Goal: Information Seeking & Learning: Understand process/instructions

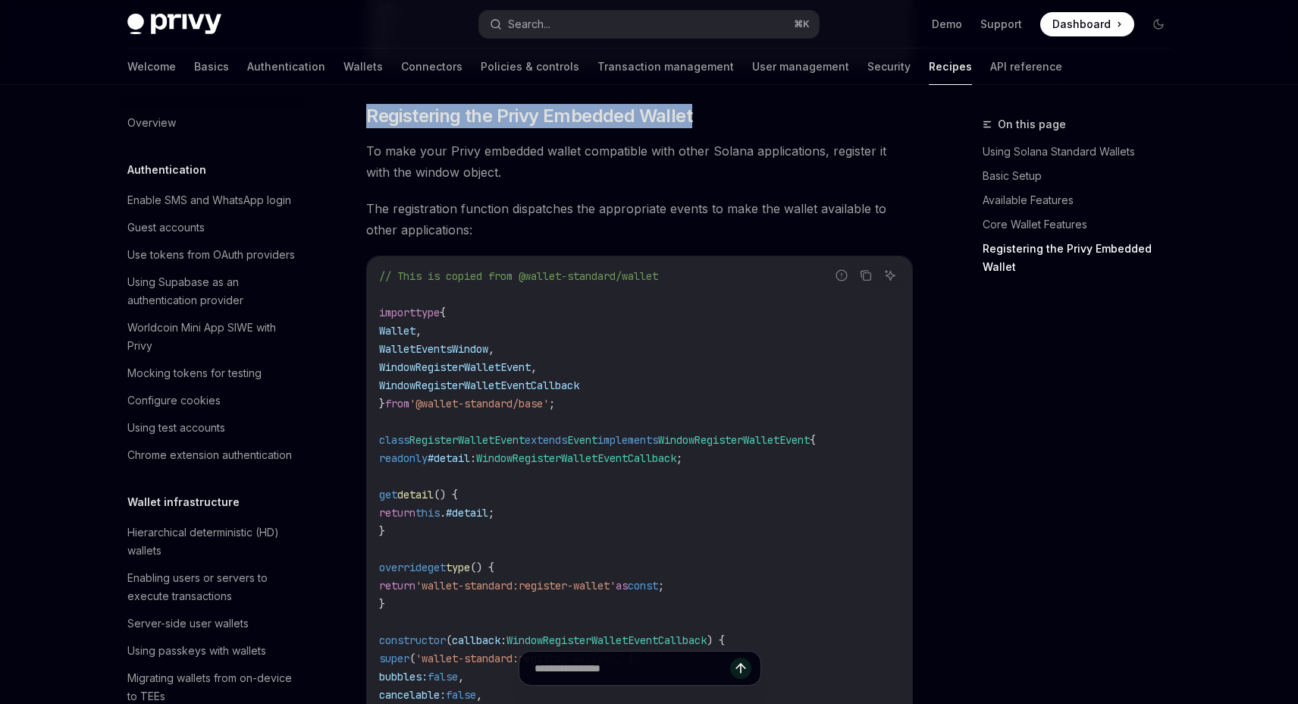
scroll to position [2216, 0]
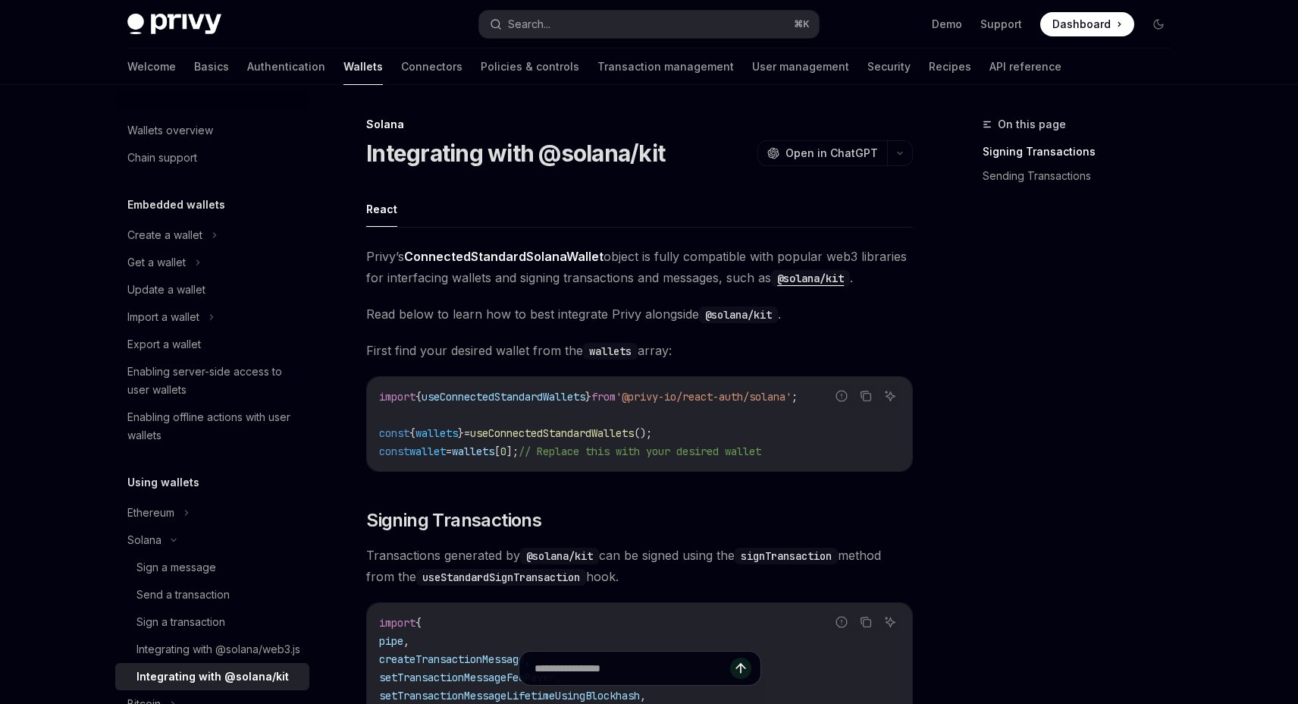
scroll to position [240, 0]
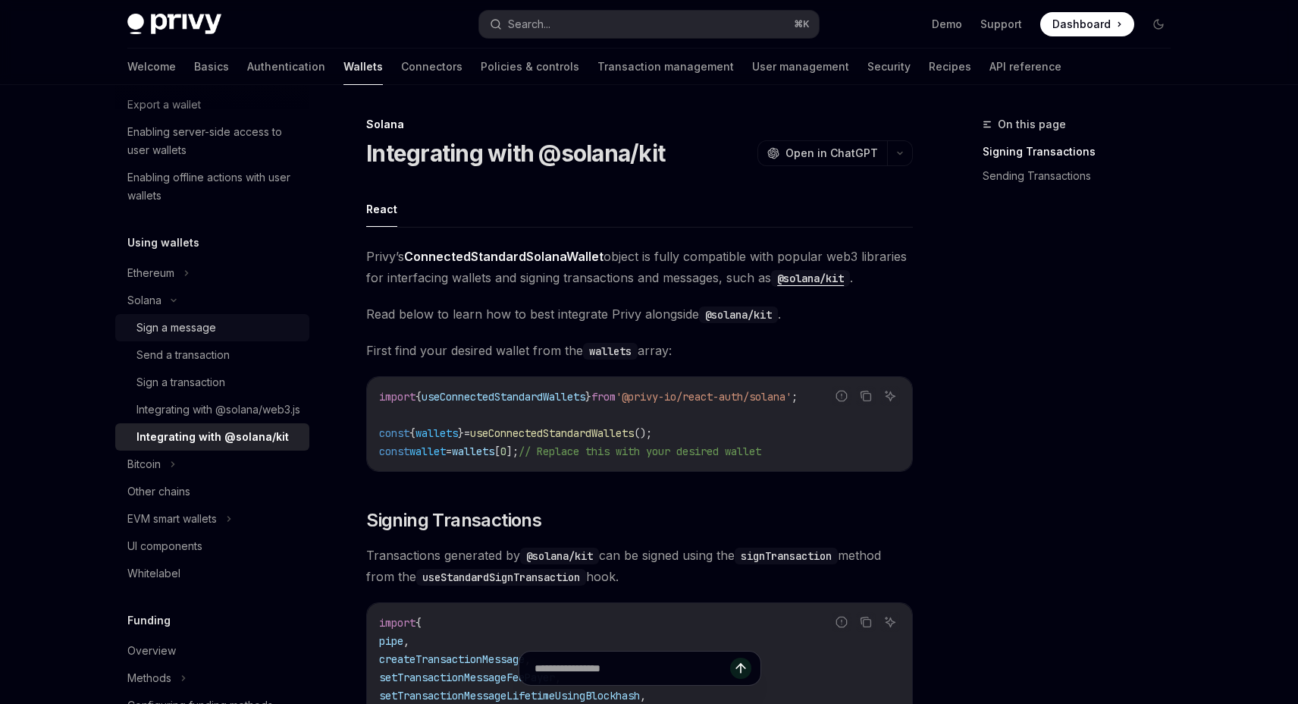
click at [208, 329] on div "Sign a message" at bounding box center [177, 328] width 80 height 18
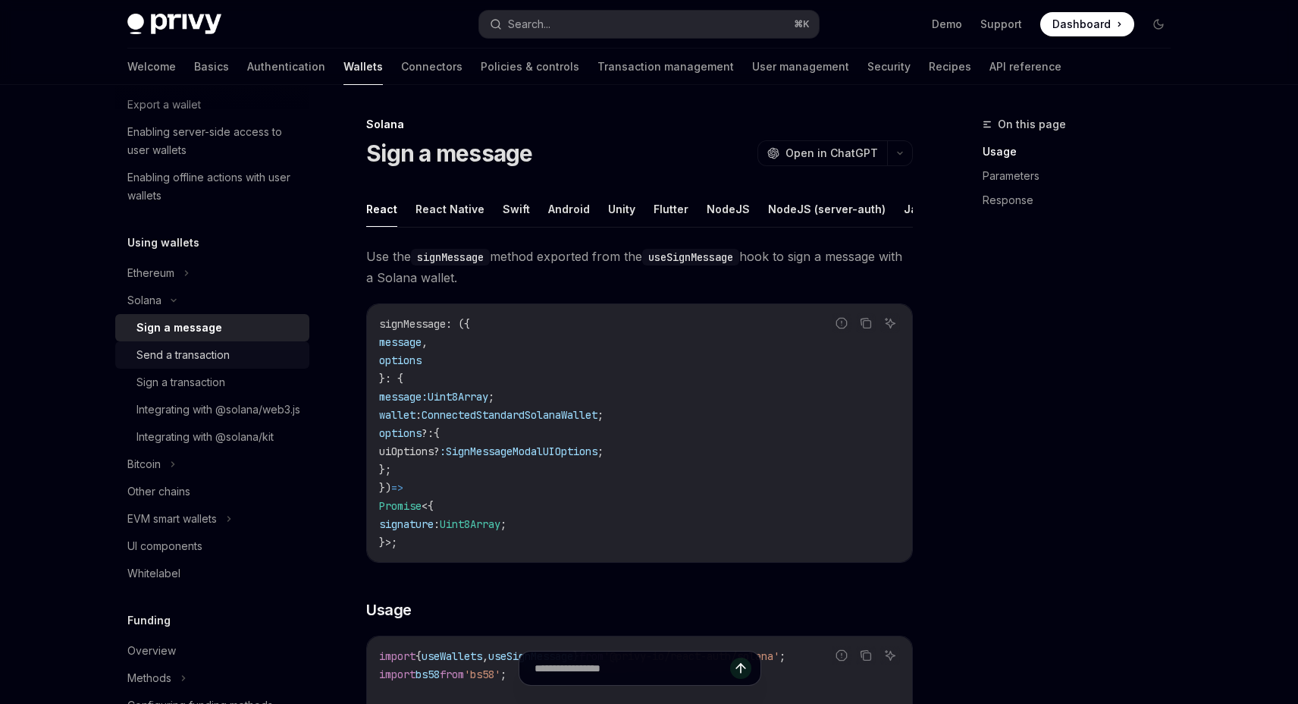
click at [203, 354] on div "Send a transaction" at bounding box center [183, 355] width 93 height 18
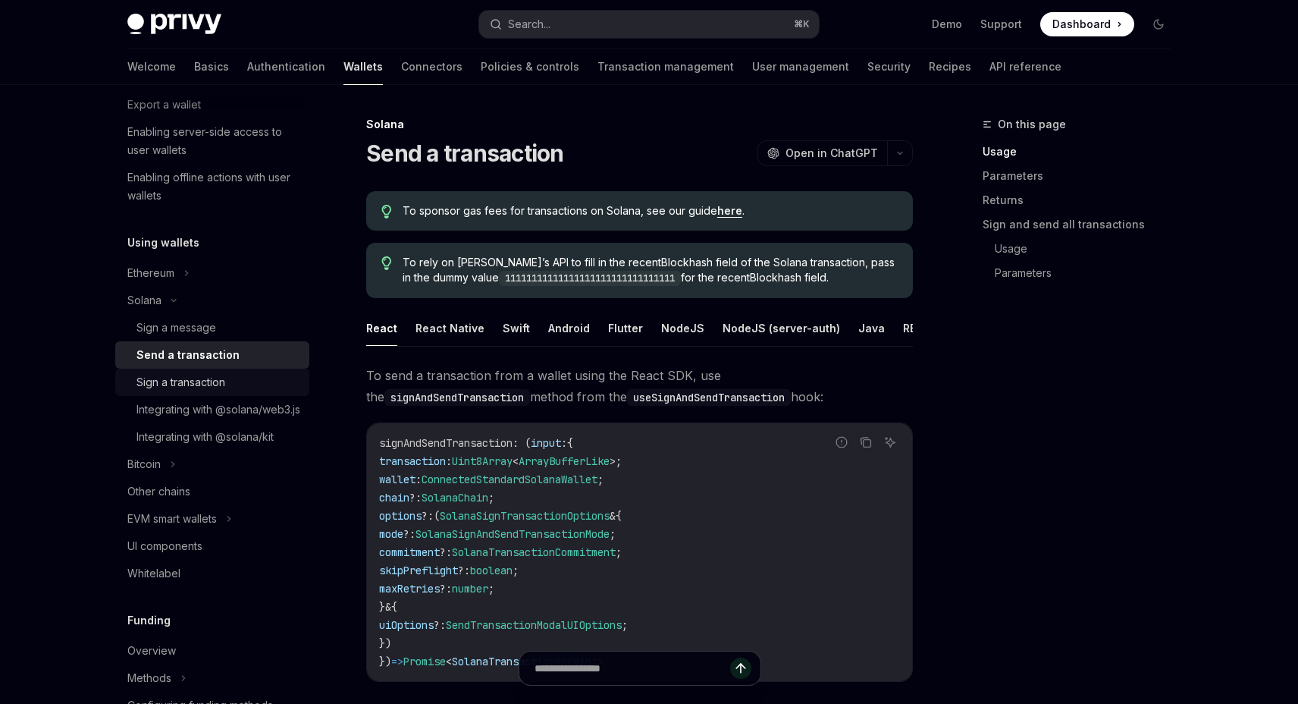
click at [194, 380] on div "Sign a transaction" at bounding box center [181, 382] width 89 height 18
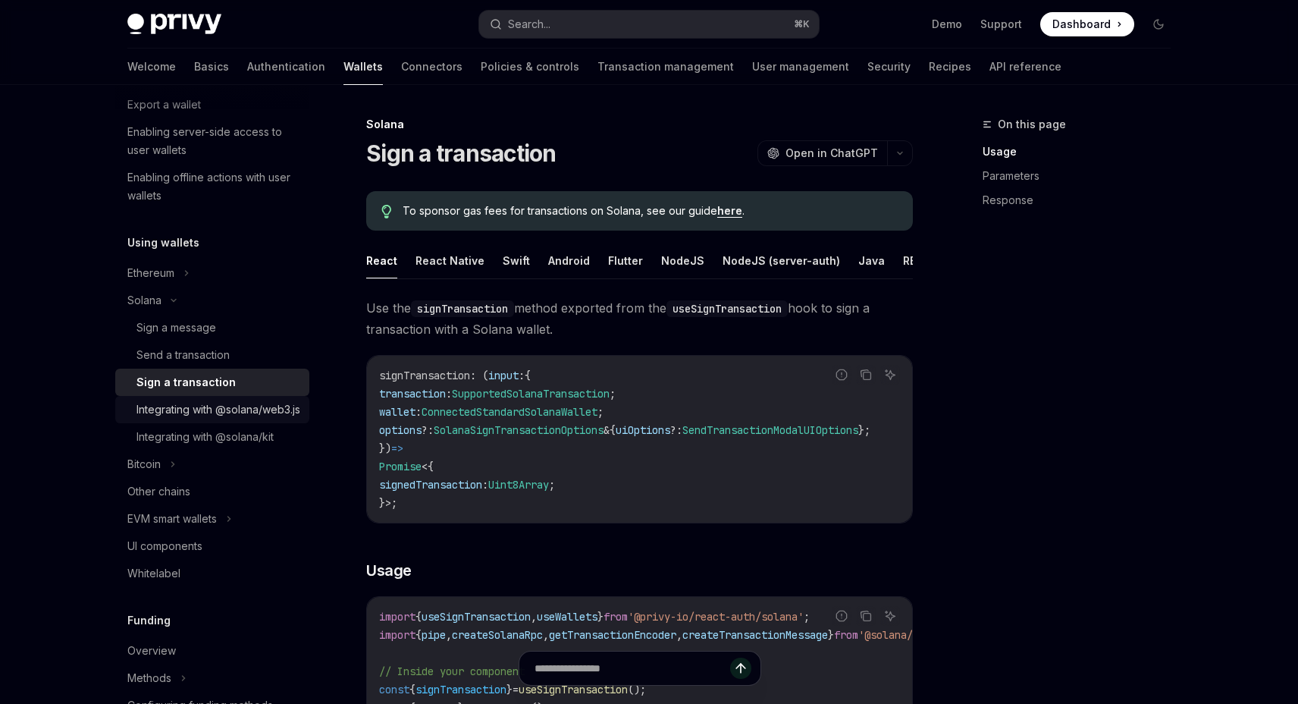
click at [184, 405] on div "Integrating with @solana/web3.js" at bounding box center [219, 409] width 164 height 18
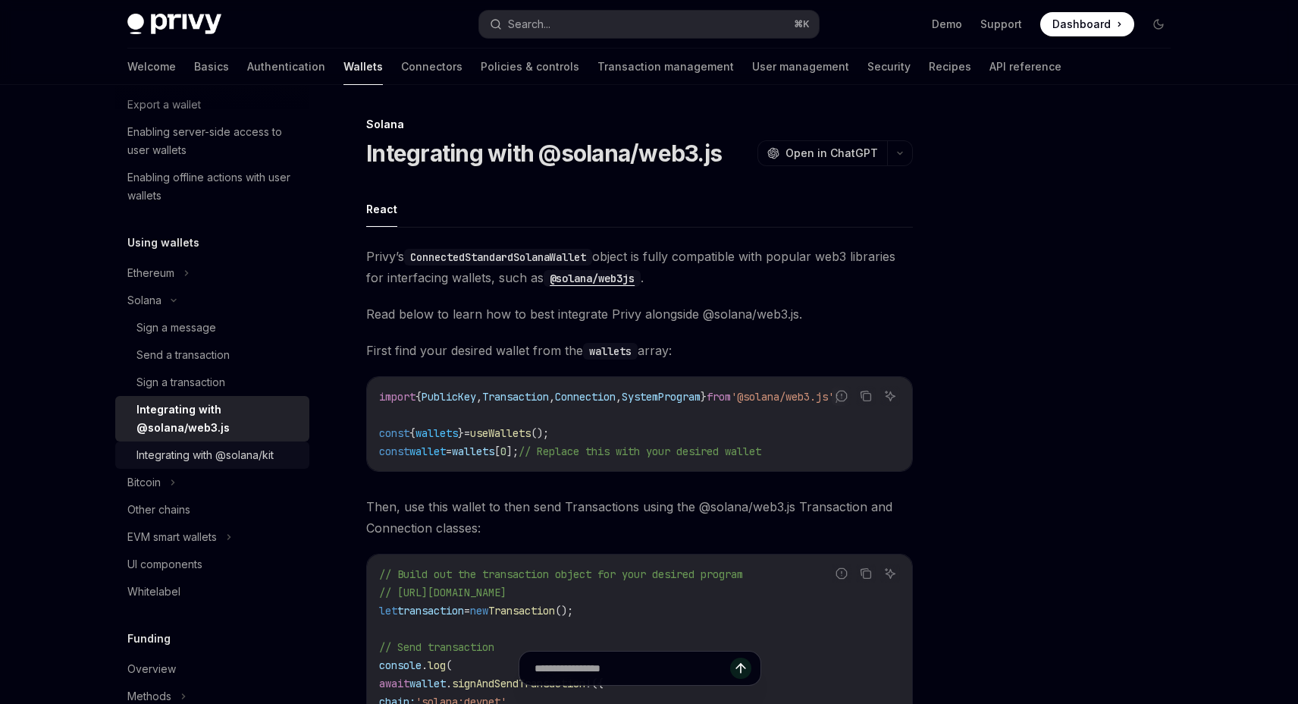
click at [215, 460] on div "Integrating with @solana/kit" at bounding box center [205, 455] width 137 height 18
type textarea "*"
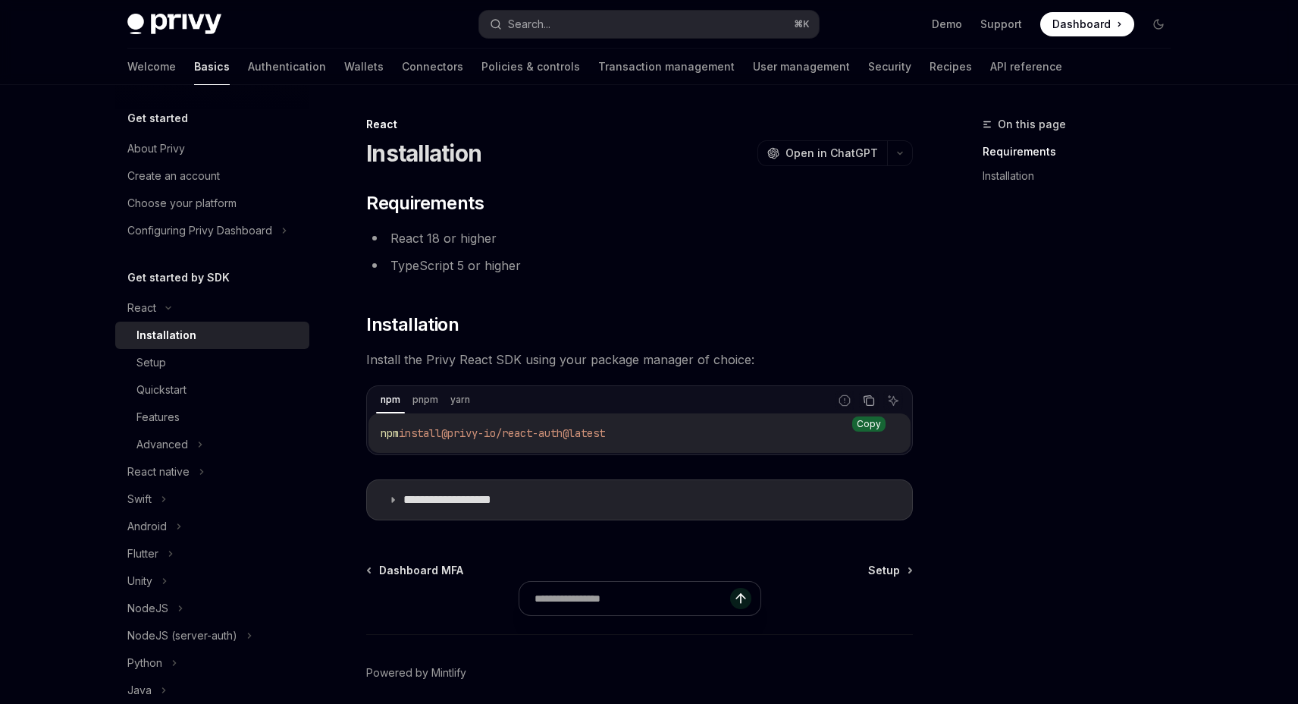
click at [874, 403] on icon "Copy the contents from the code block" at bounding box center [871, 402] width 8 height 8
click at [529, 512] on summary "**********" at bounding box center [639, 499] width 545 height 39
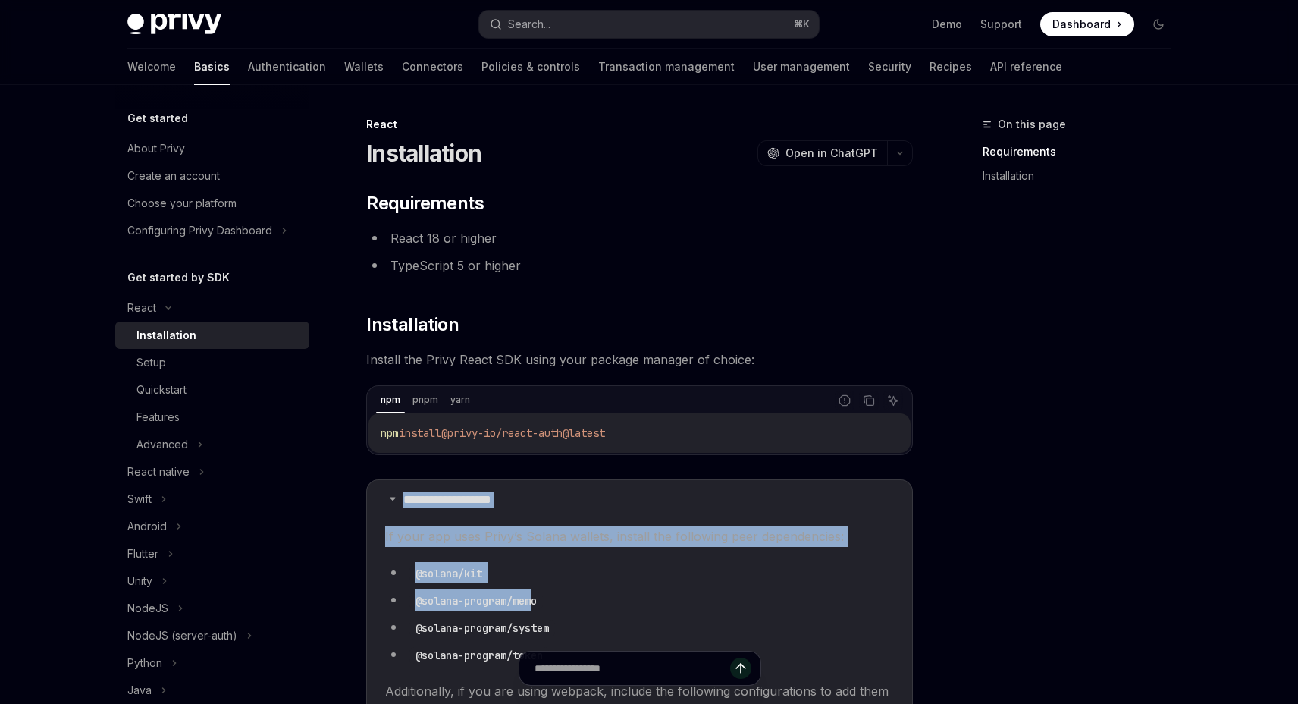
drag, startPoint x: 401, startPoint y: 497, endPoint x: 534, endPoint y: 599, distance: 167.6
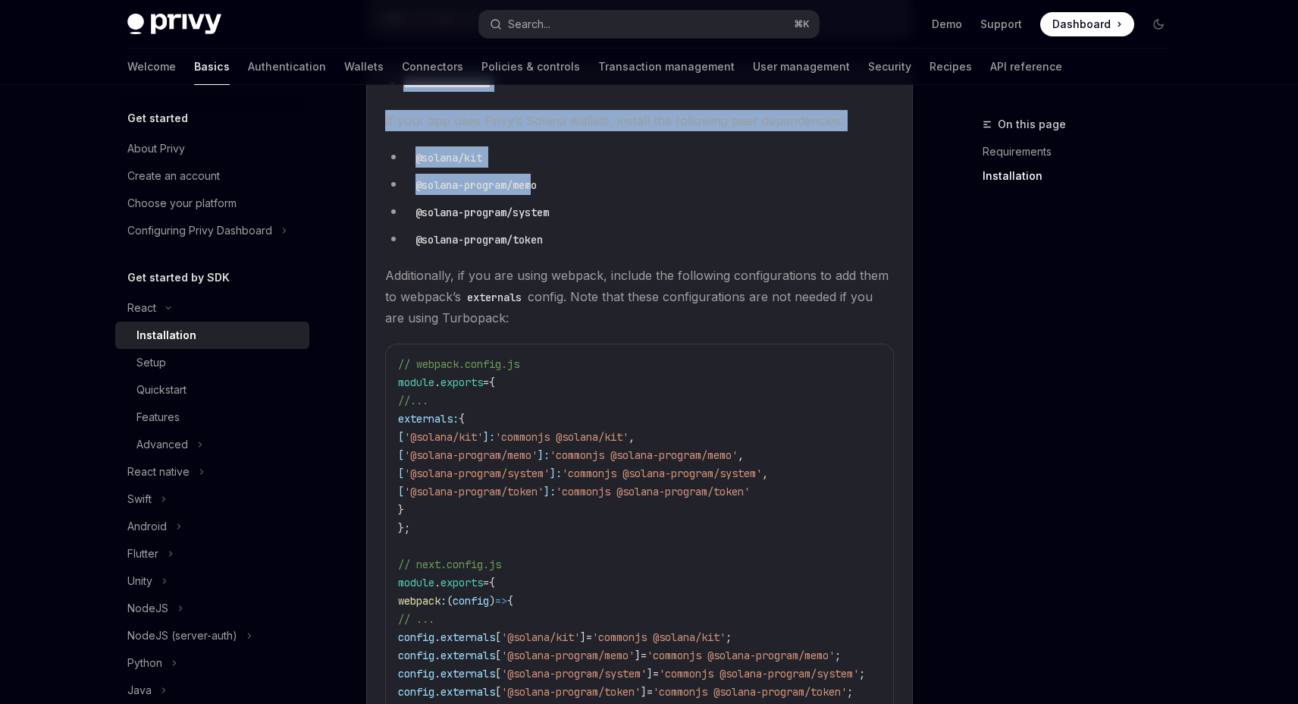
scroll to position [767, 0]
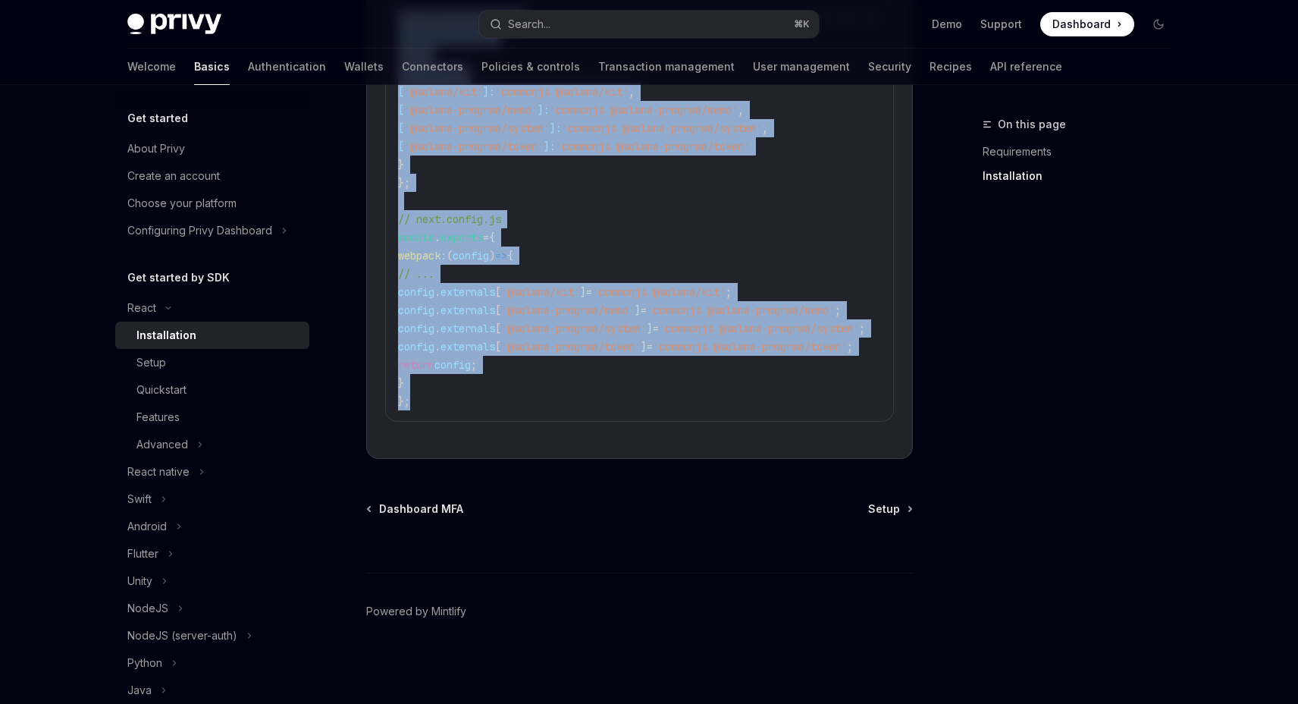
click at [548, 407] on div "// webpack.config.js module . exports = { //... externals: { [ '@solana/kit' ]:…" at bounding box center [639, 210] width 507 height 422
copy details "**********"
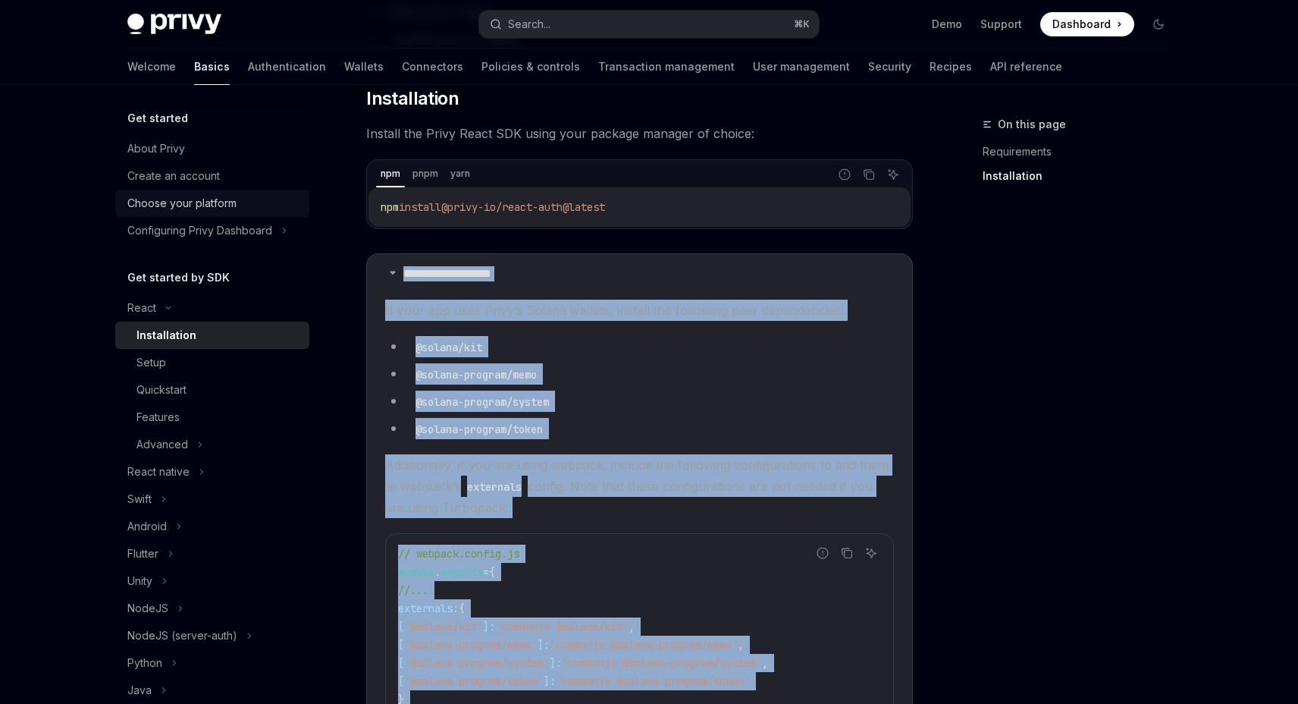
scroll to position [209, 0]
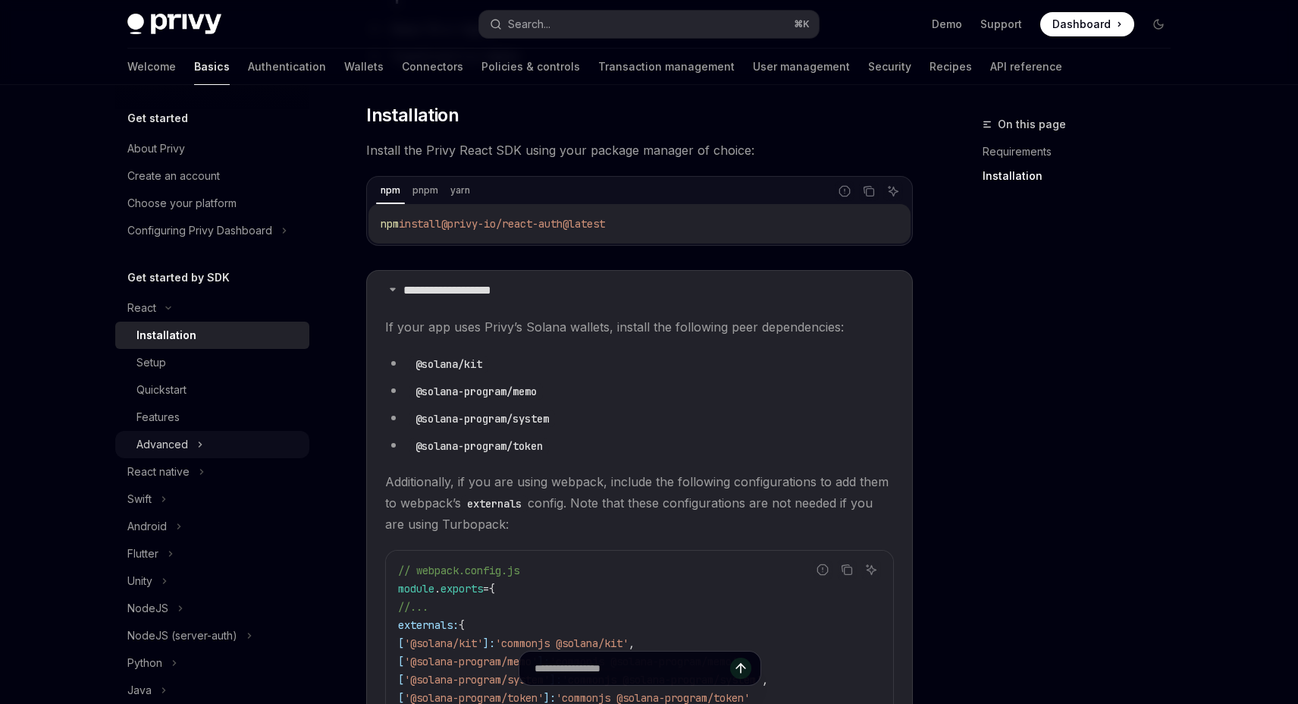
click at [174, 443] on div "Advanced" at bounding box center [163, 444] width 52 height 18
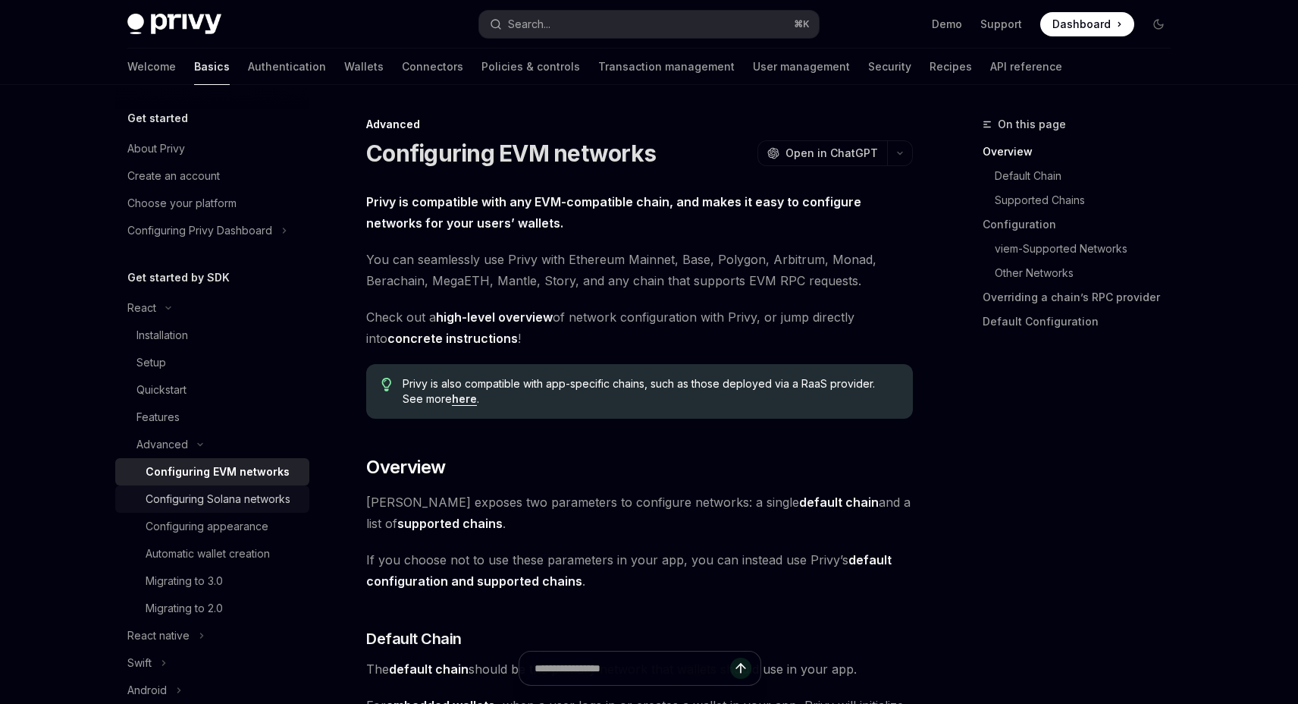
click at [188, 495] on div "Configuring Solana networks" at bounding box center [218, 499] width 145 height 18
type textarea "*"
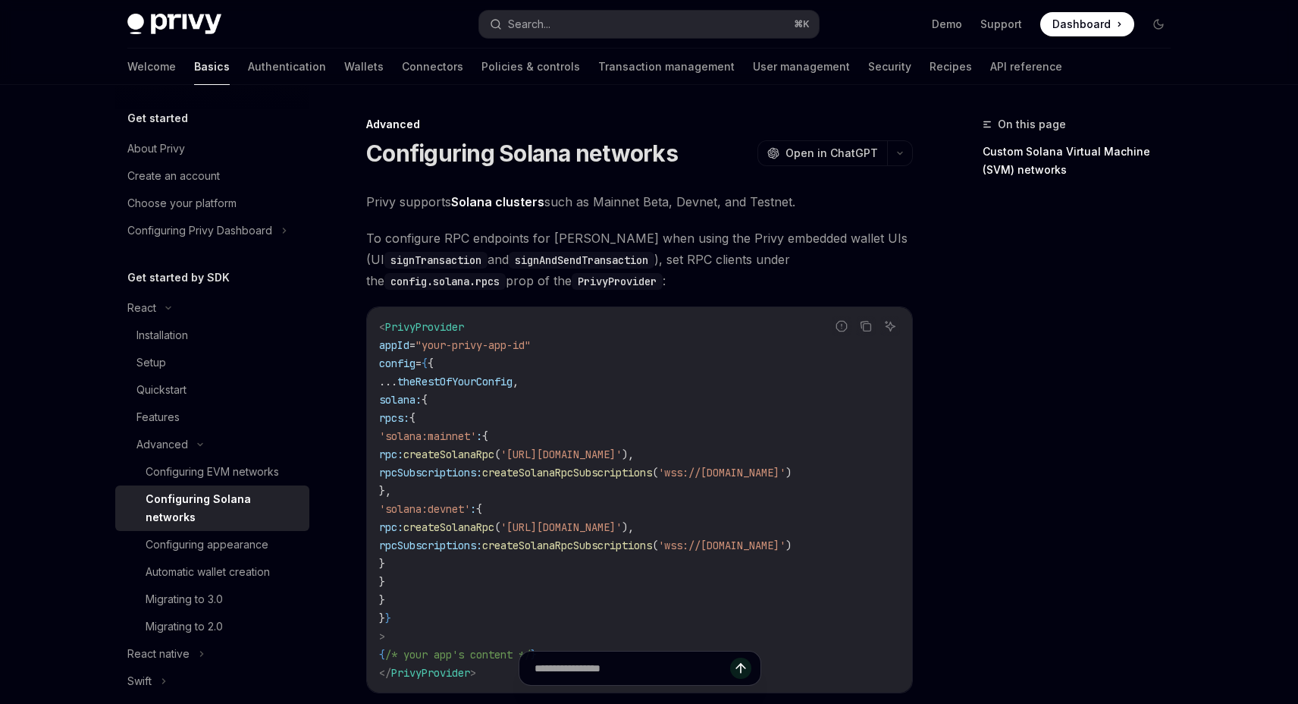
click at [211, 498] on div "Configuring Solana networks" at bounding box center [223, 508] width 155 height 36
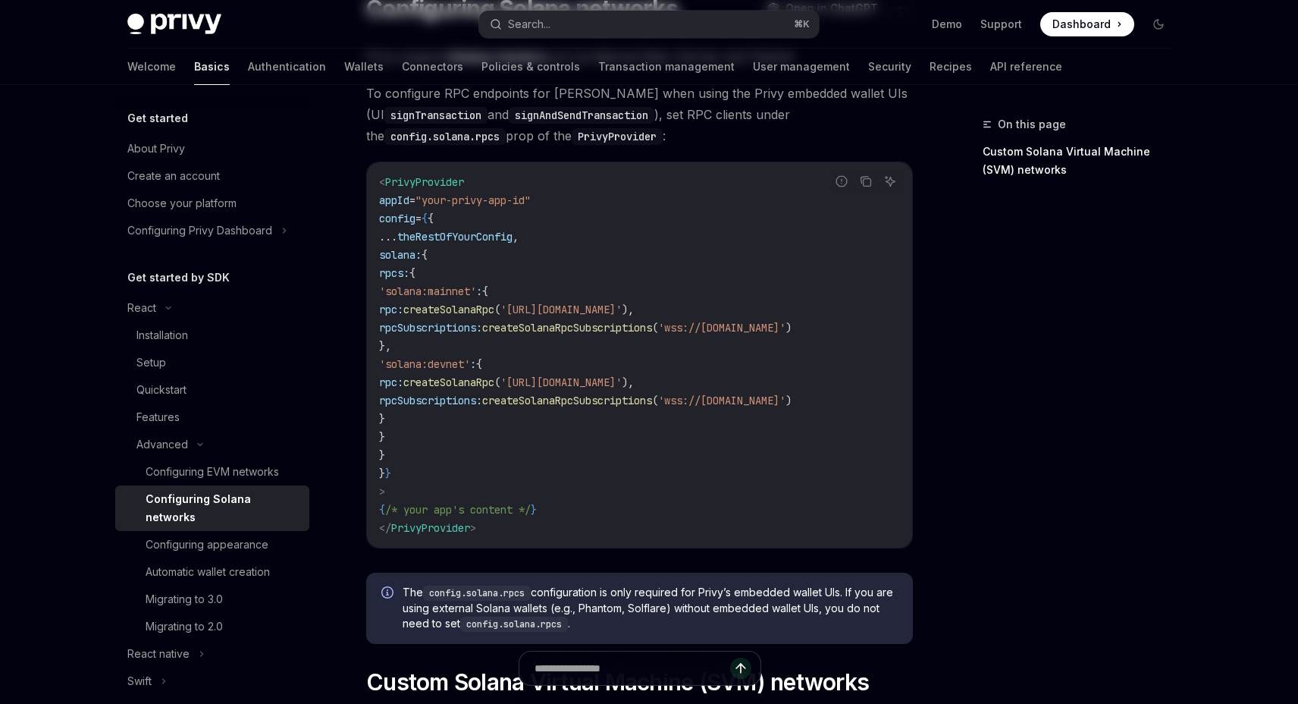
scroll to position [168, 0]
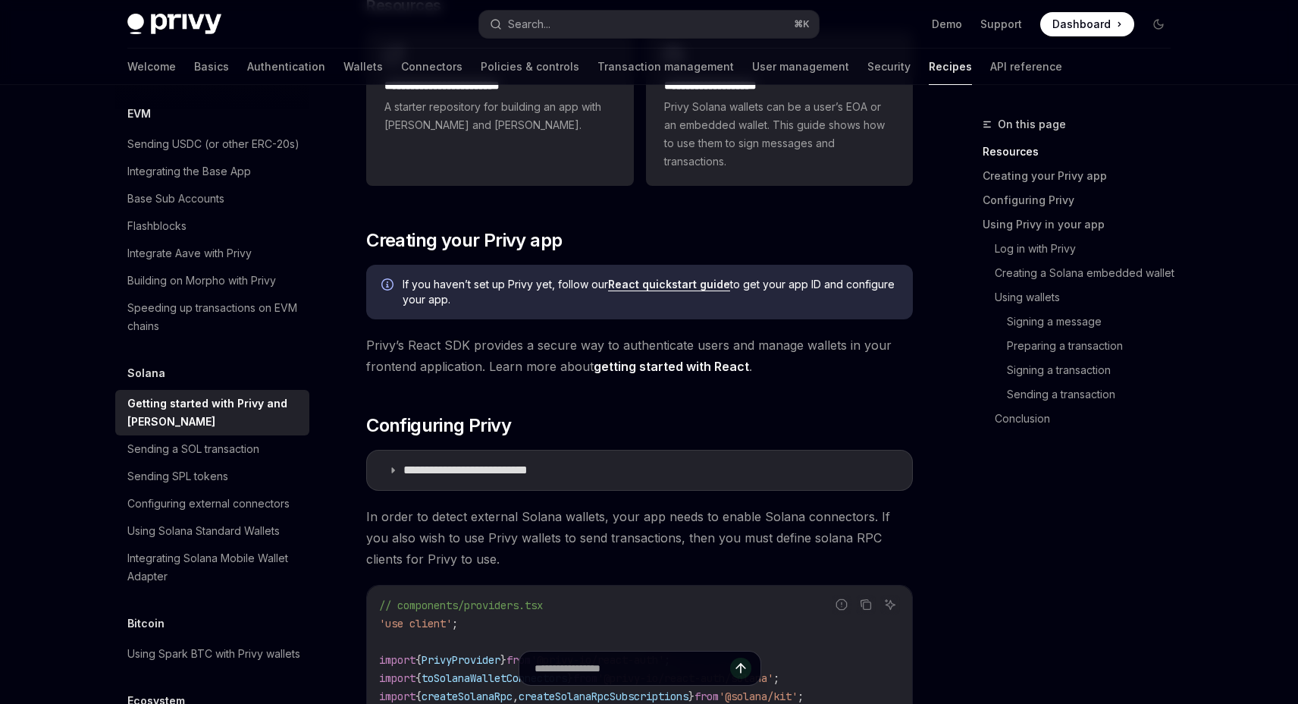
scroll to position [330, 0]
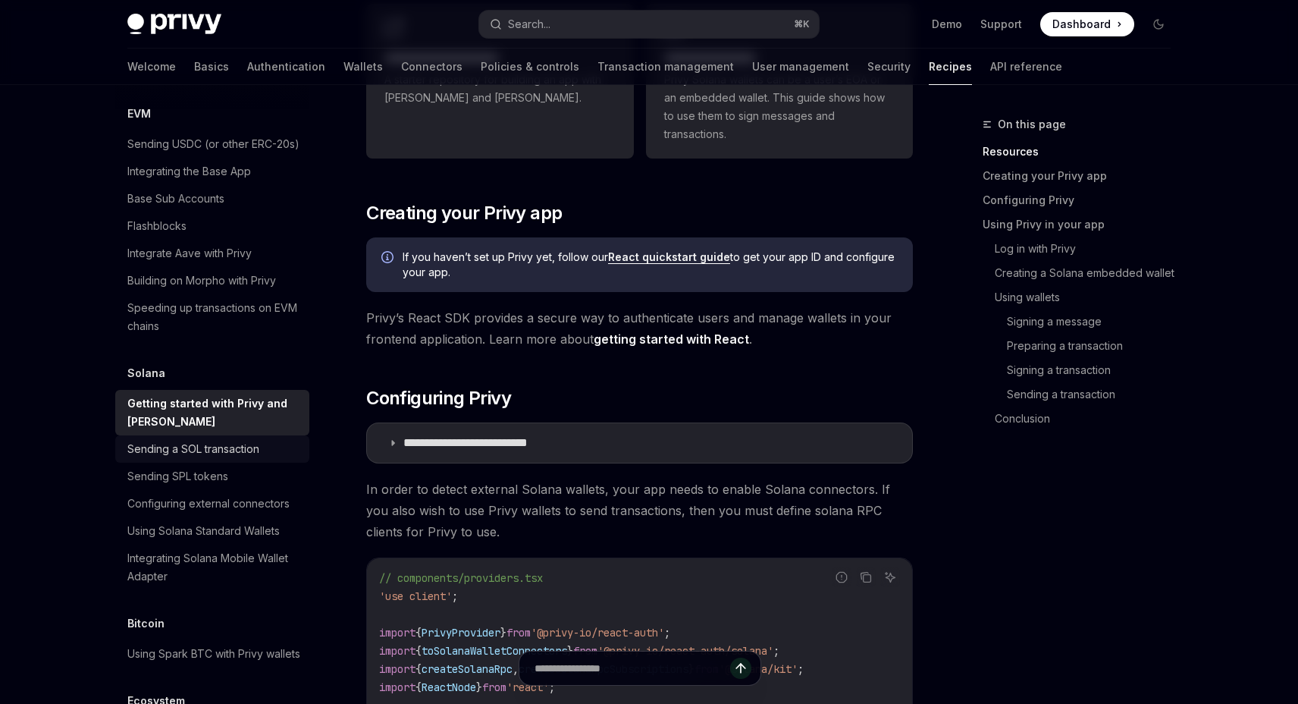
click at [233, 440] on div "Sending a SOL transaction" at bounding box center [193, 449] width 132 height 18
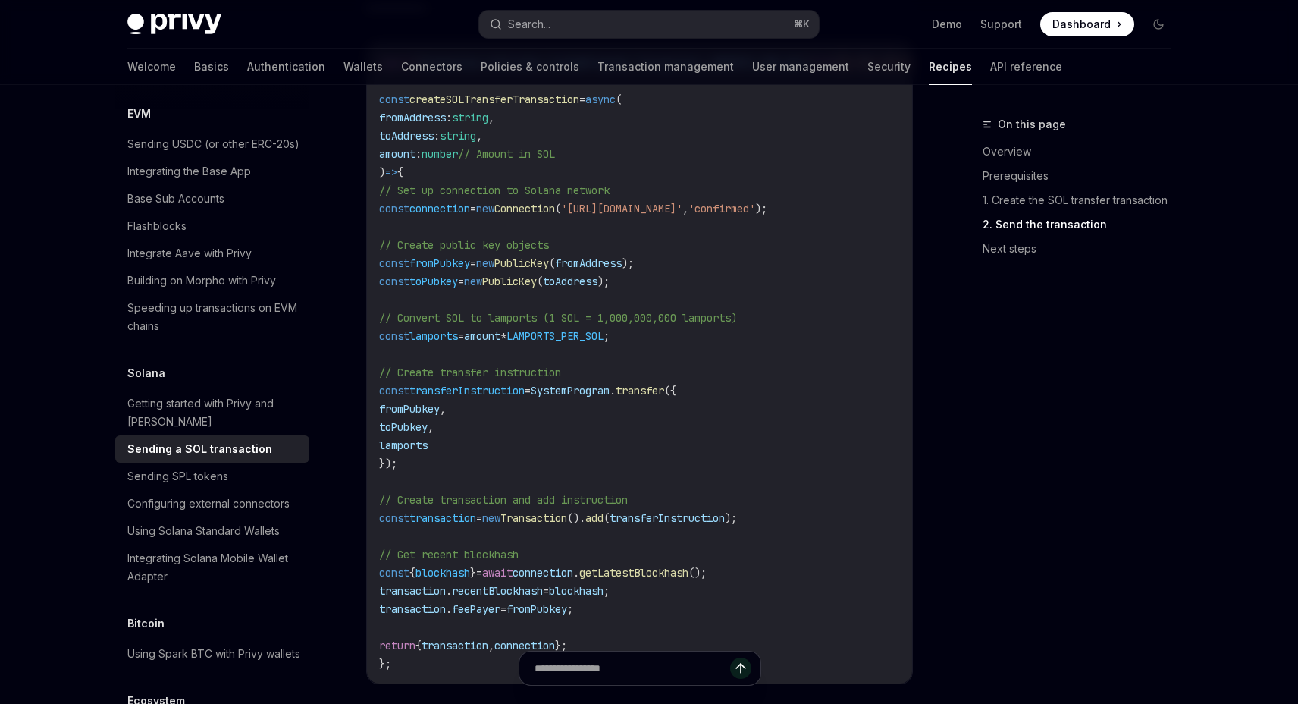
scroll to position [460, 0]
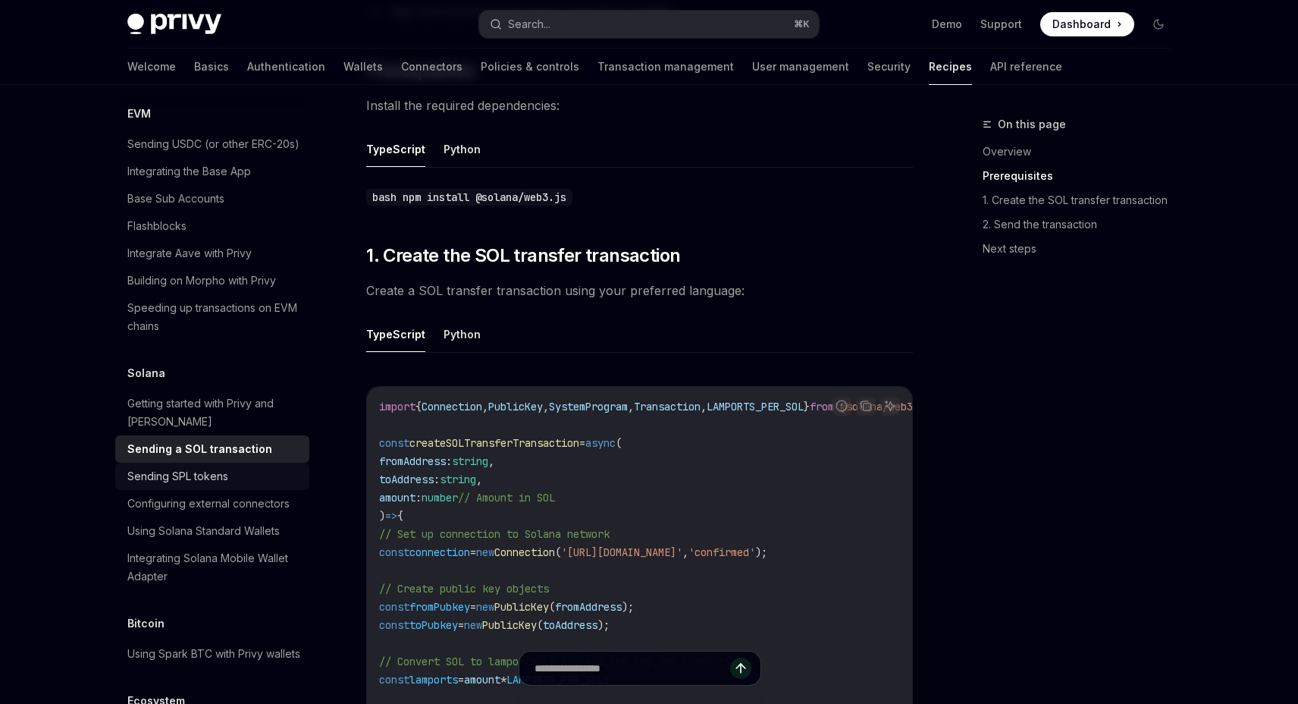
click at [178, 467] on div "Sending SPL tokens" at bounding box center [177, 476] width 101 height 18
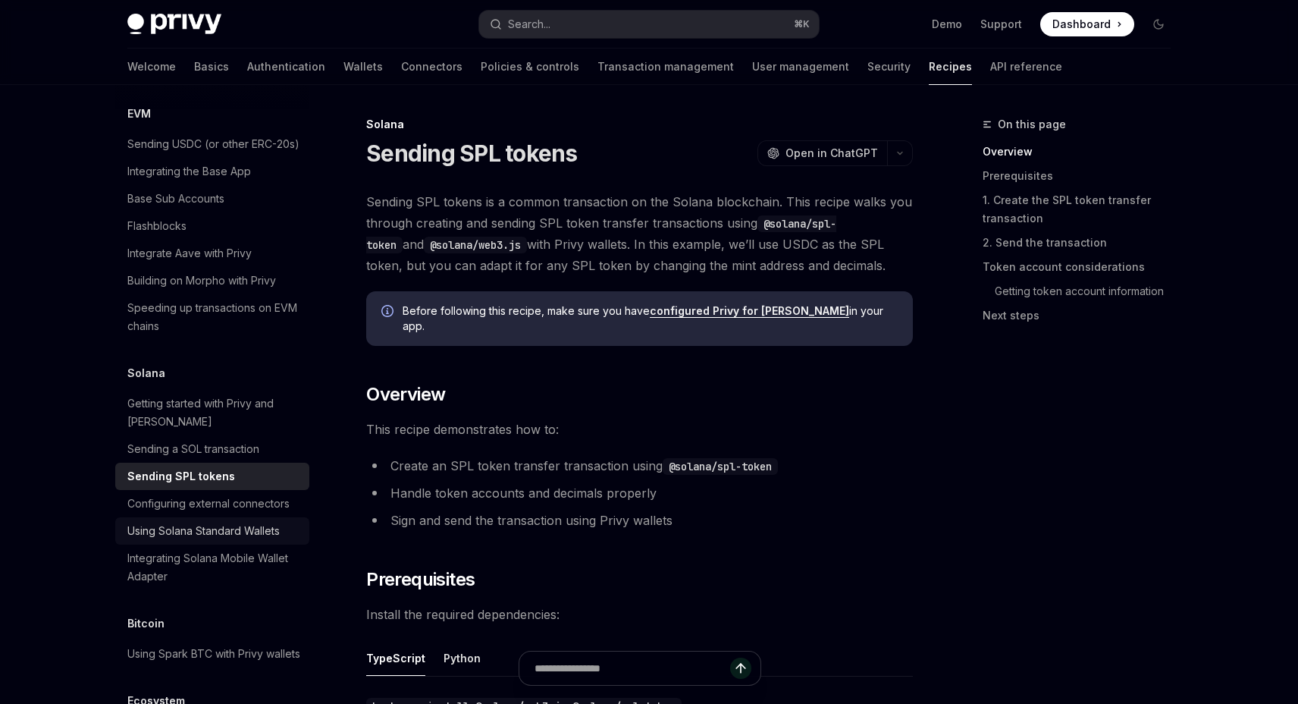
click at [237, 522] on div "Using Solana Standard Wallets" at bounding box center [203, 531] width 152 height 18
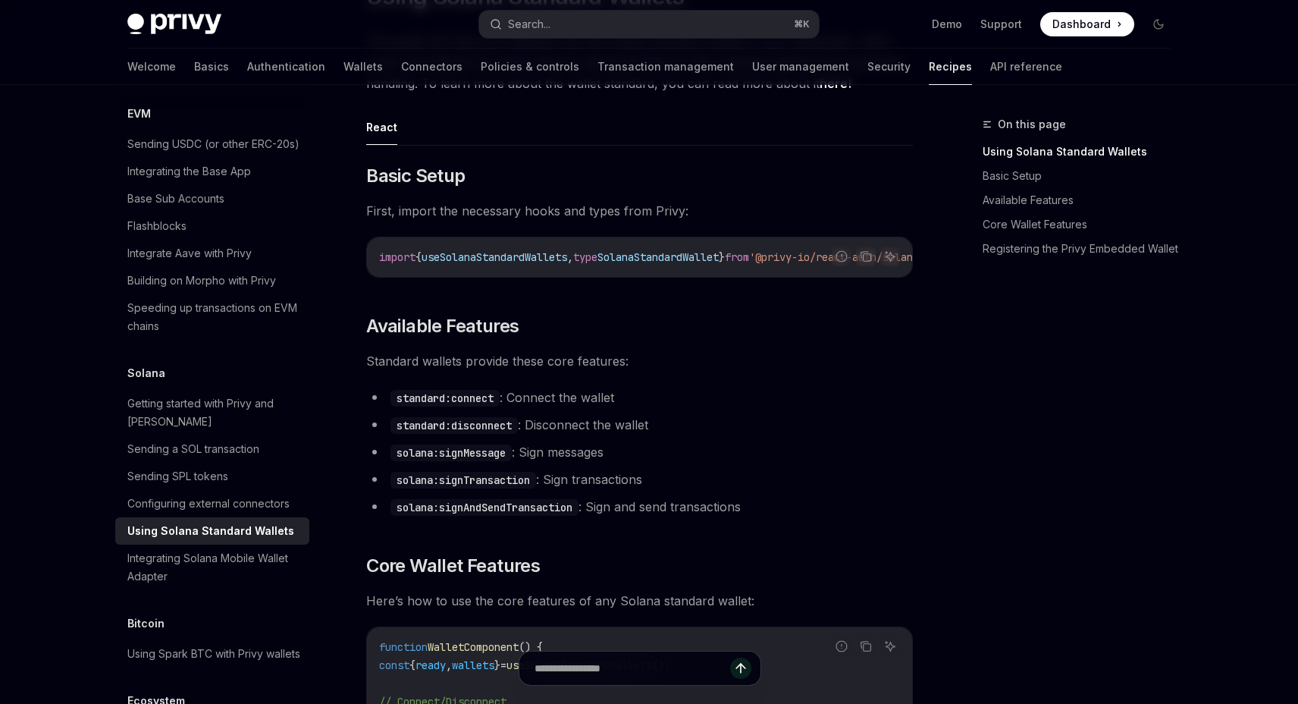
scroll to position [288, 0]
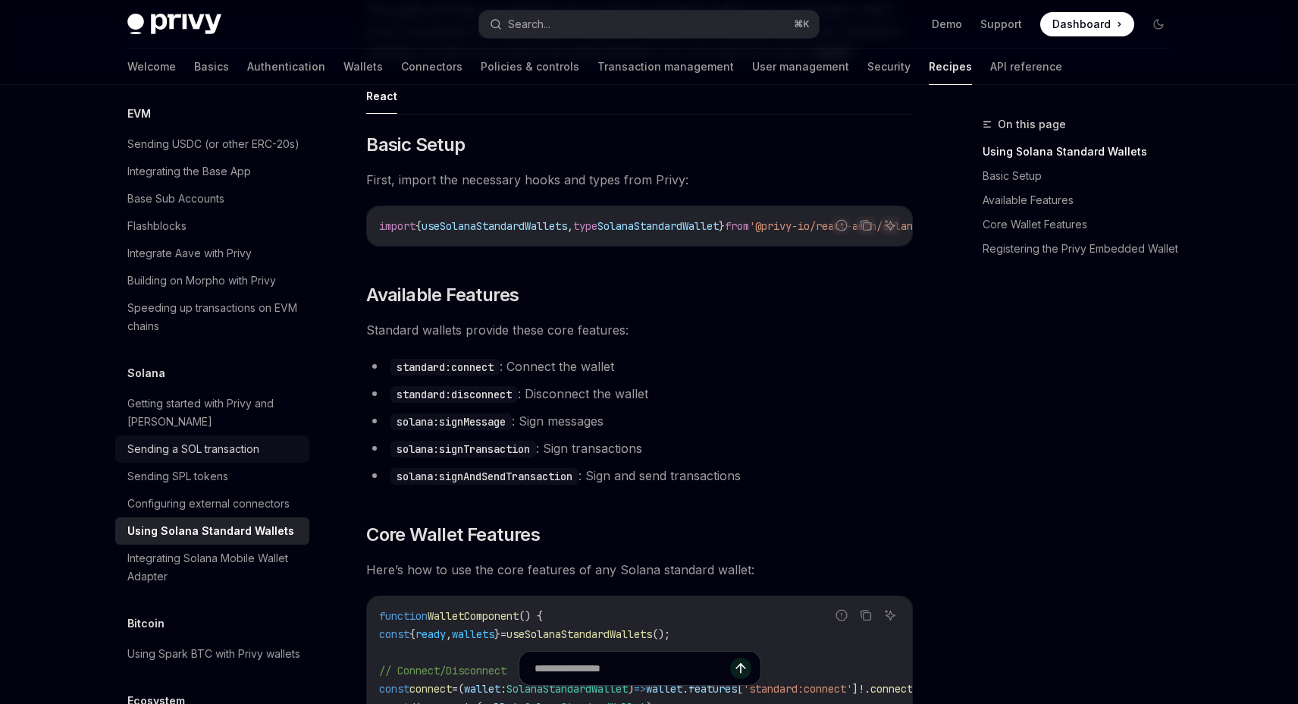
click at [167, 440] on div "Sending a SOL transaction" at bounding box center [193, 449] width 132 height 18
type textarea "*"
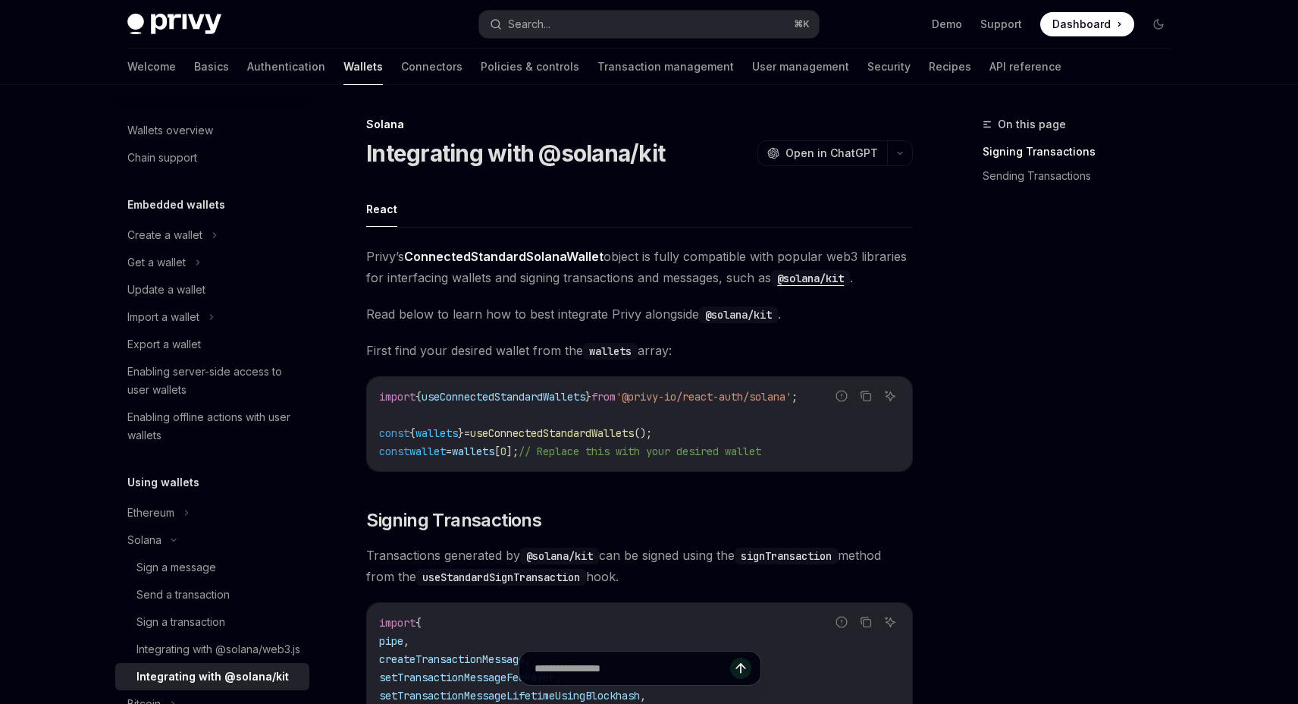
scroll to position [240, 0]
